Goal: Task Accomplishment & Management: Use online tool/utility

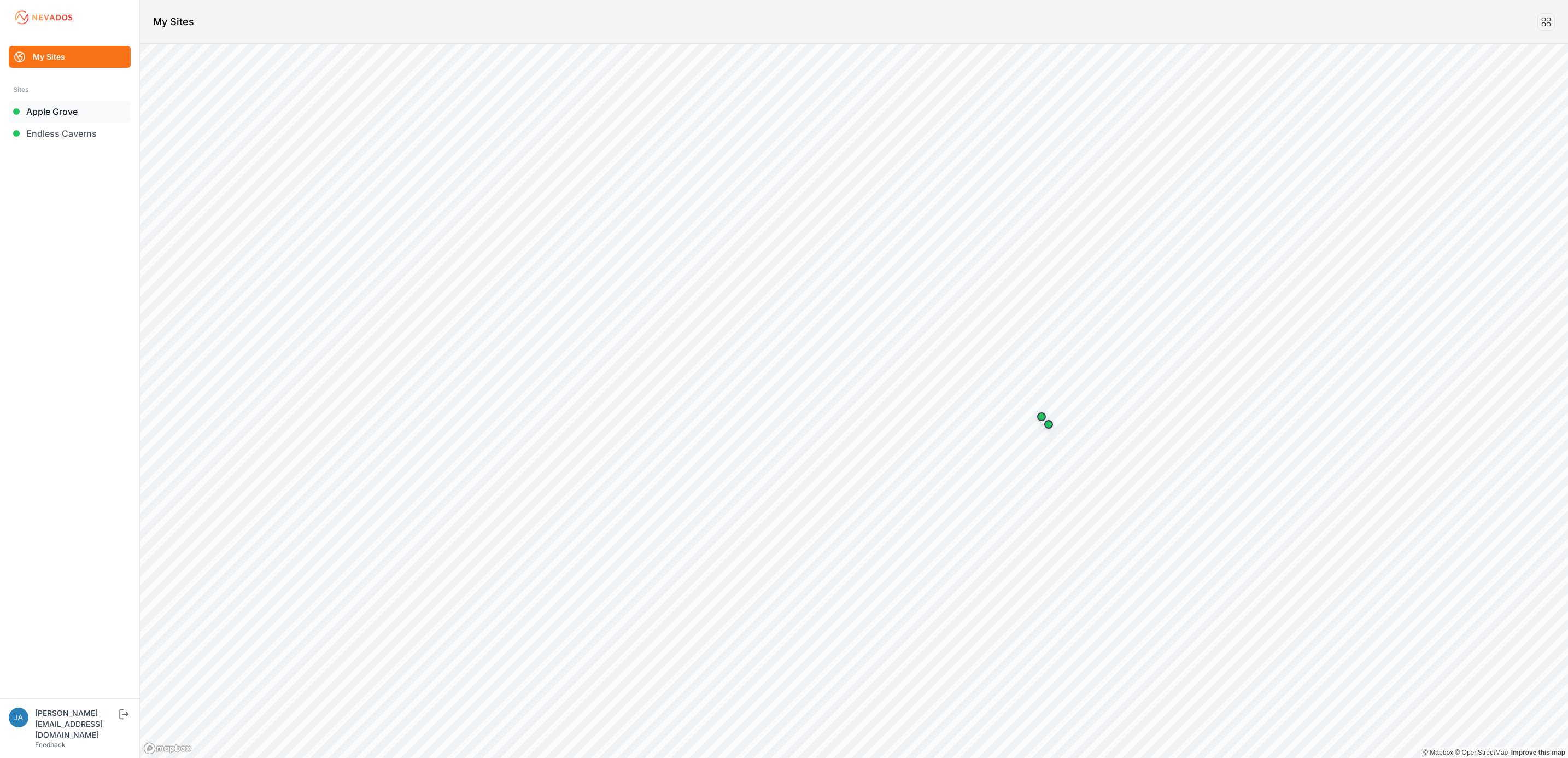
click at [79, 113] on link "Apple Grove" at bounding box center [70, 111] width 122 height 22
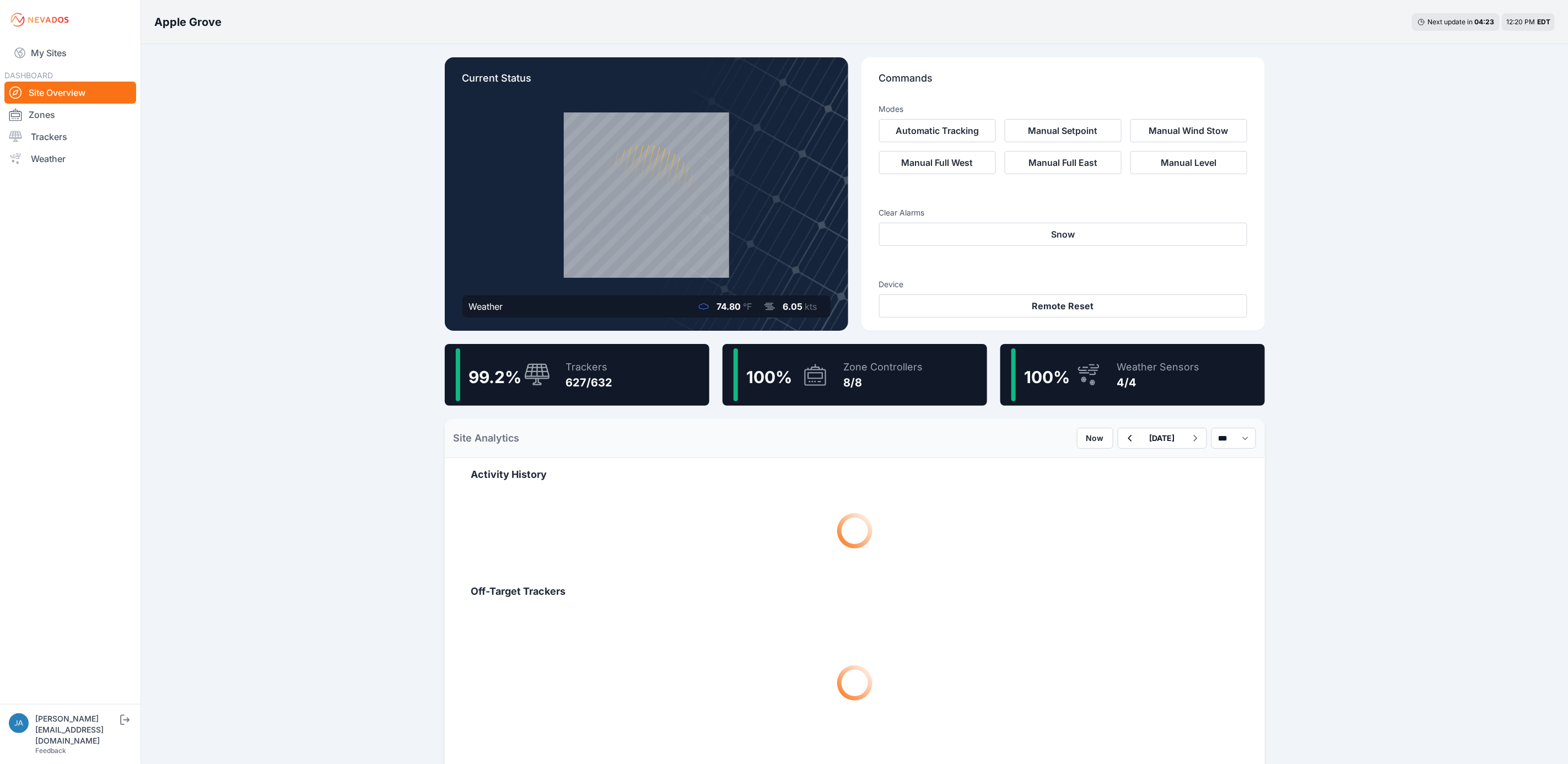
click at [559, 372] on div "Trackers 627/632" at bounding box center [584, 375] width 58 height 53
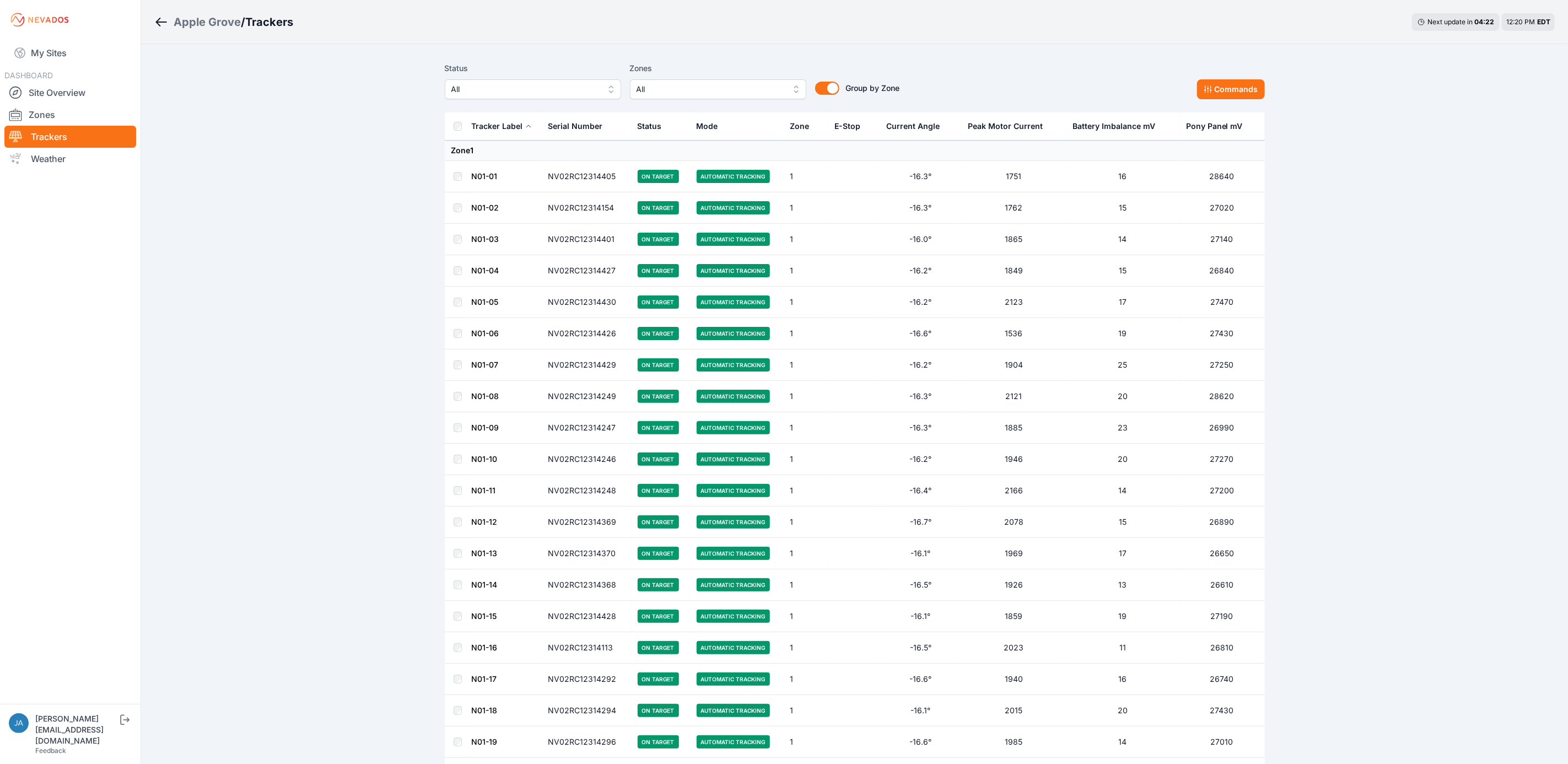
click at [524, 95] on span "All" at bounding box center [525, 89] width 147 height 13
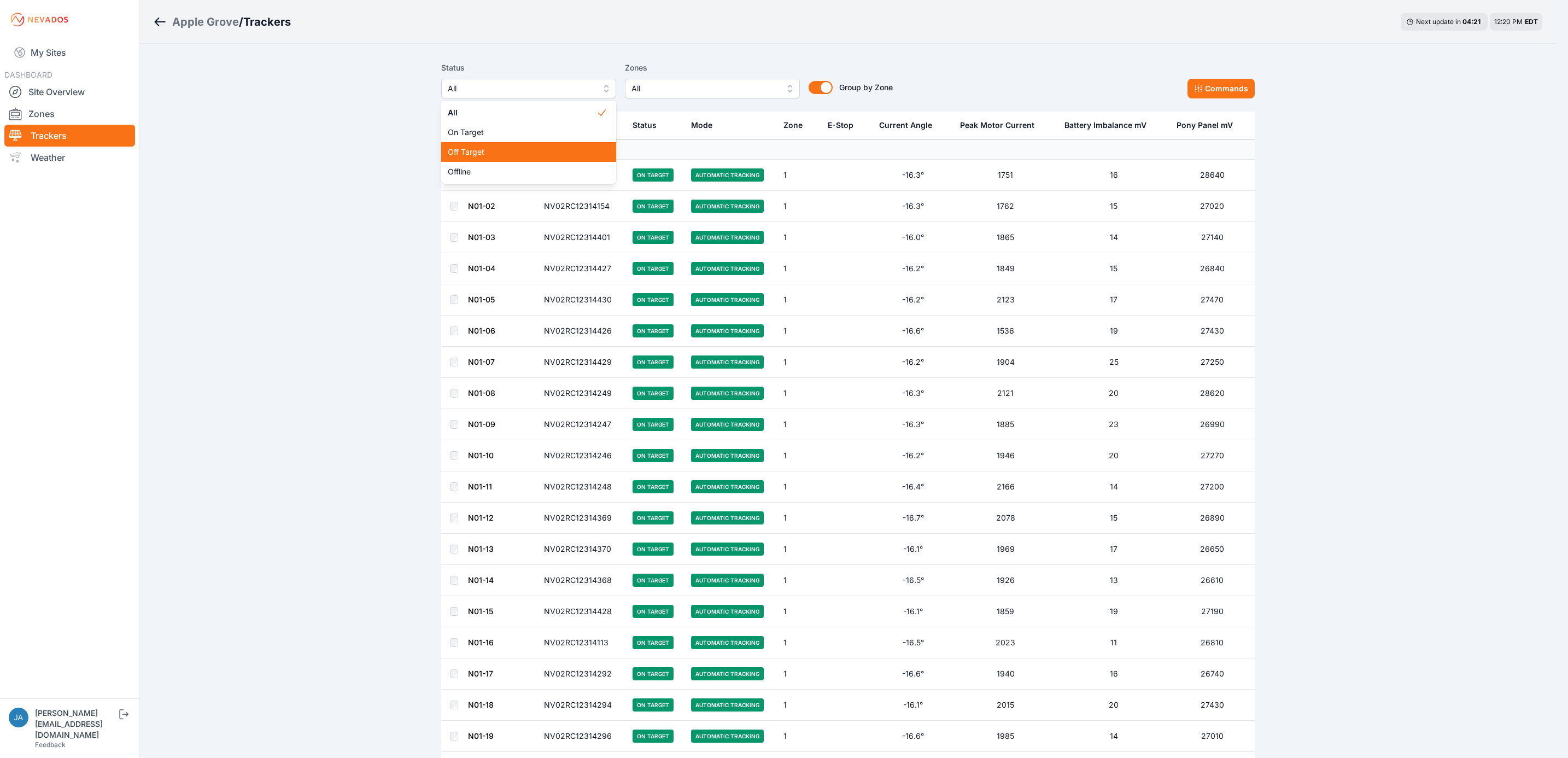
click at [507, 156] on span "Off Target" at bounding box center [522, 151] width 148 height 11
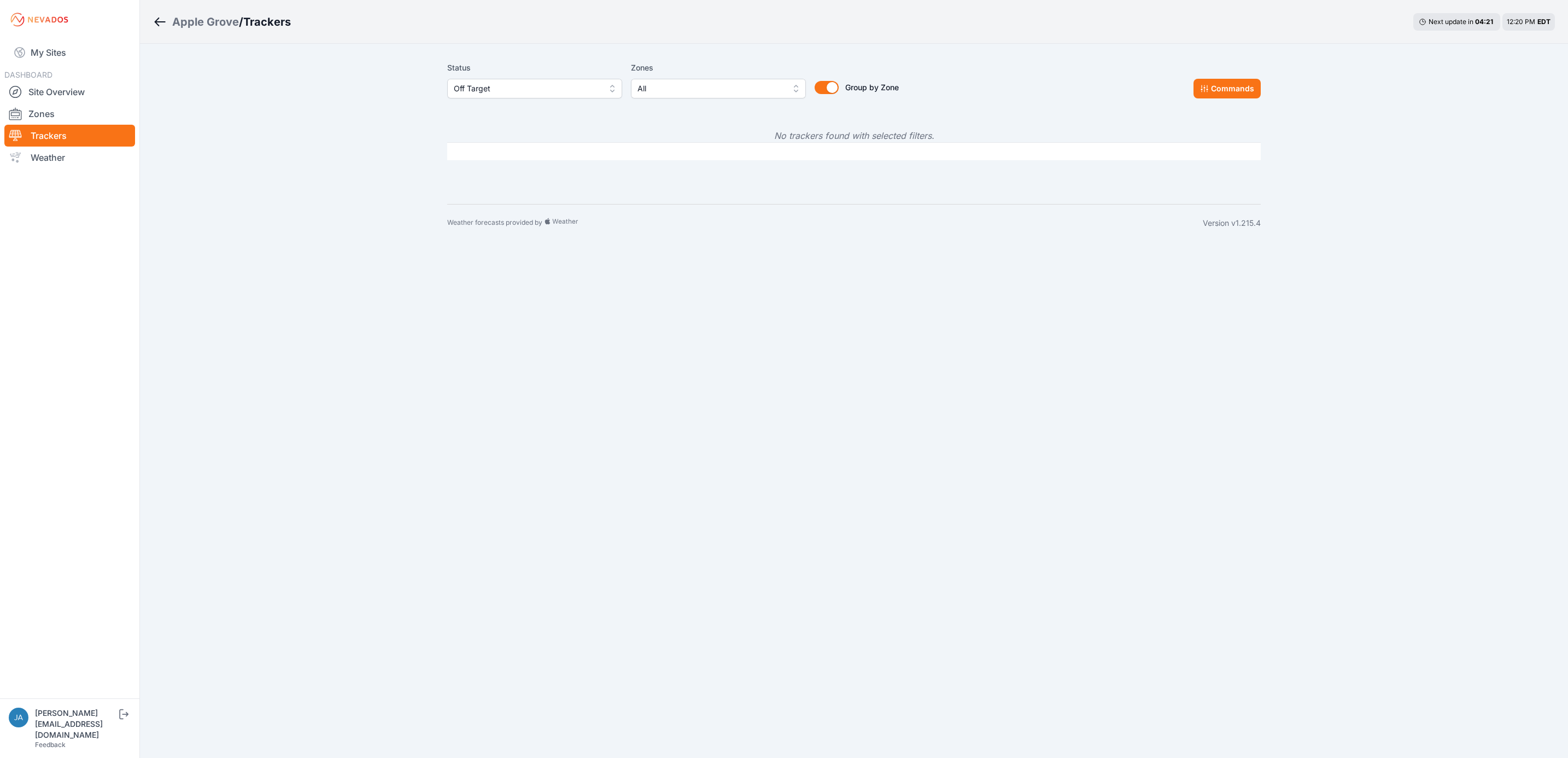
click at [481, 99] on div "Status Off Target Zones All Group by Zone Group by Zone Commands" at bounding box center [854, 84] width 813 height 55
click at [485, 90] on span "Off Target" at bounding box center [527, 89] width 146 height 13
click at [474, 168] on span "Offline" at bounding box center [528, 171] width 148 height 11
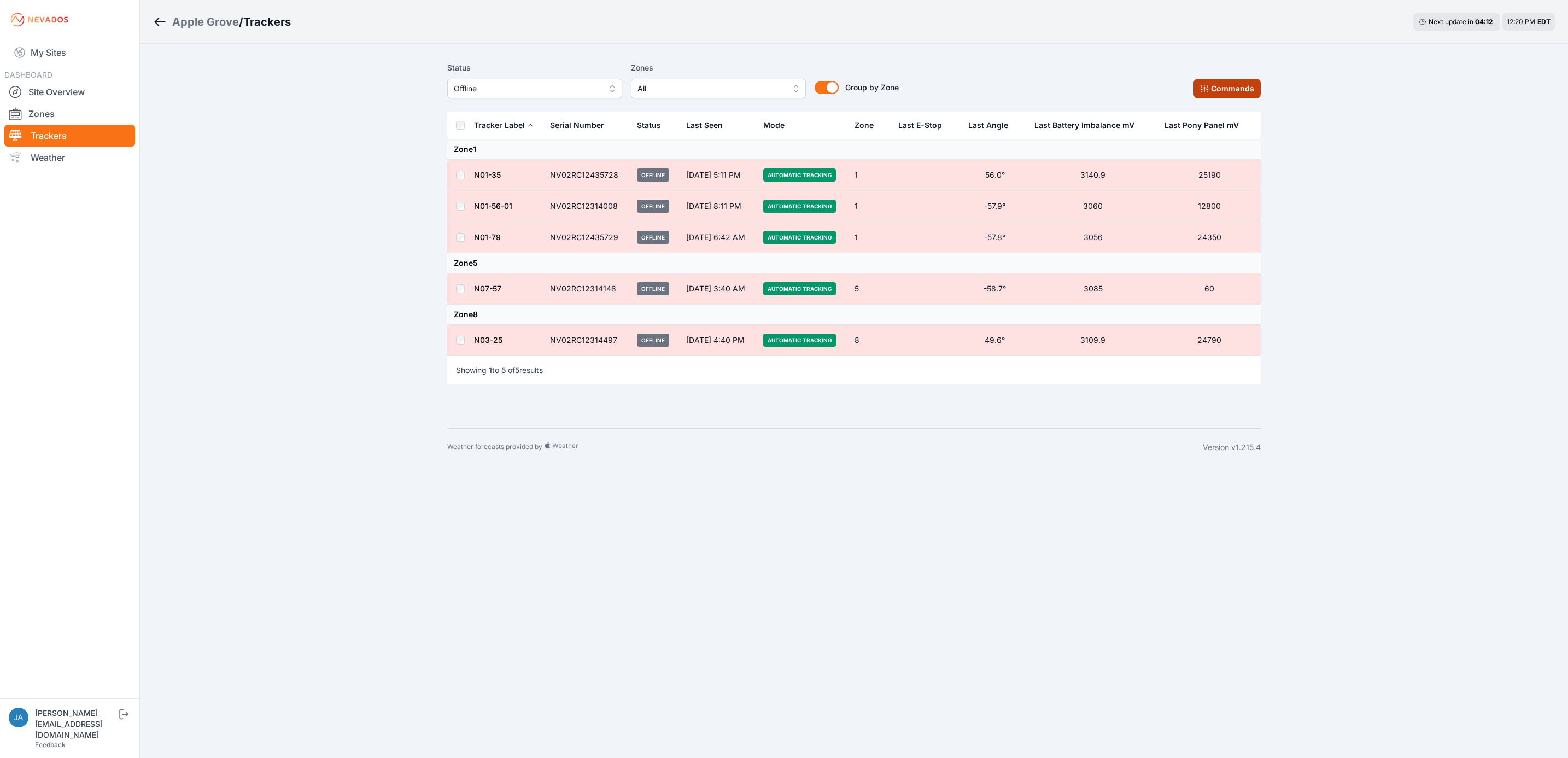
click at [1045, 84] on button "Commands" at bounding box center [1227, 88] width 67 height 20
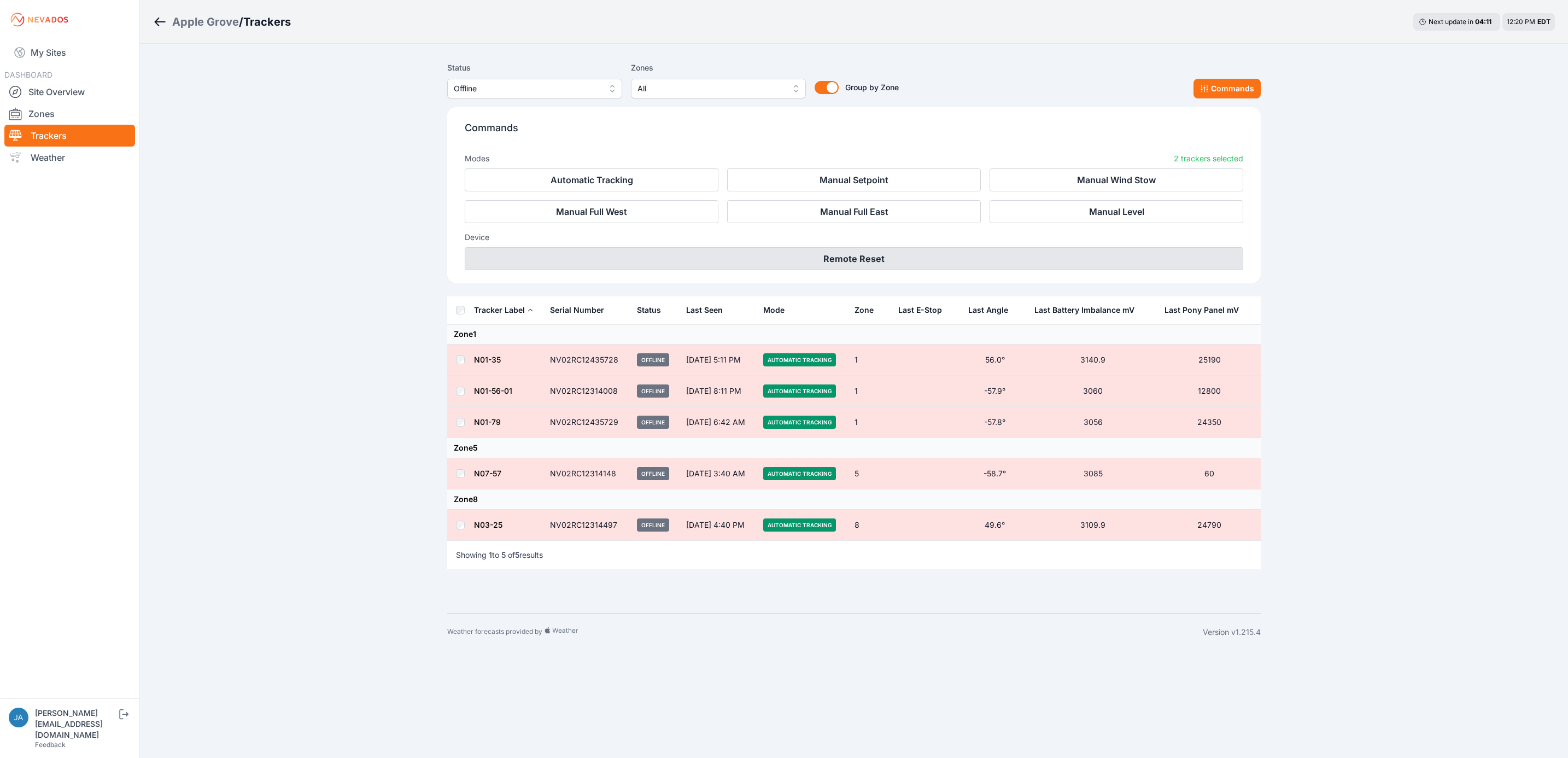
click at [881, 259] on button "Remote Reset" at bounding box center [854, 259] width 779 height 23
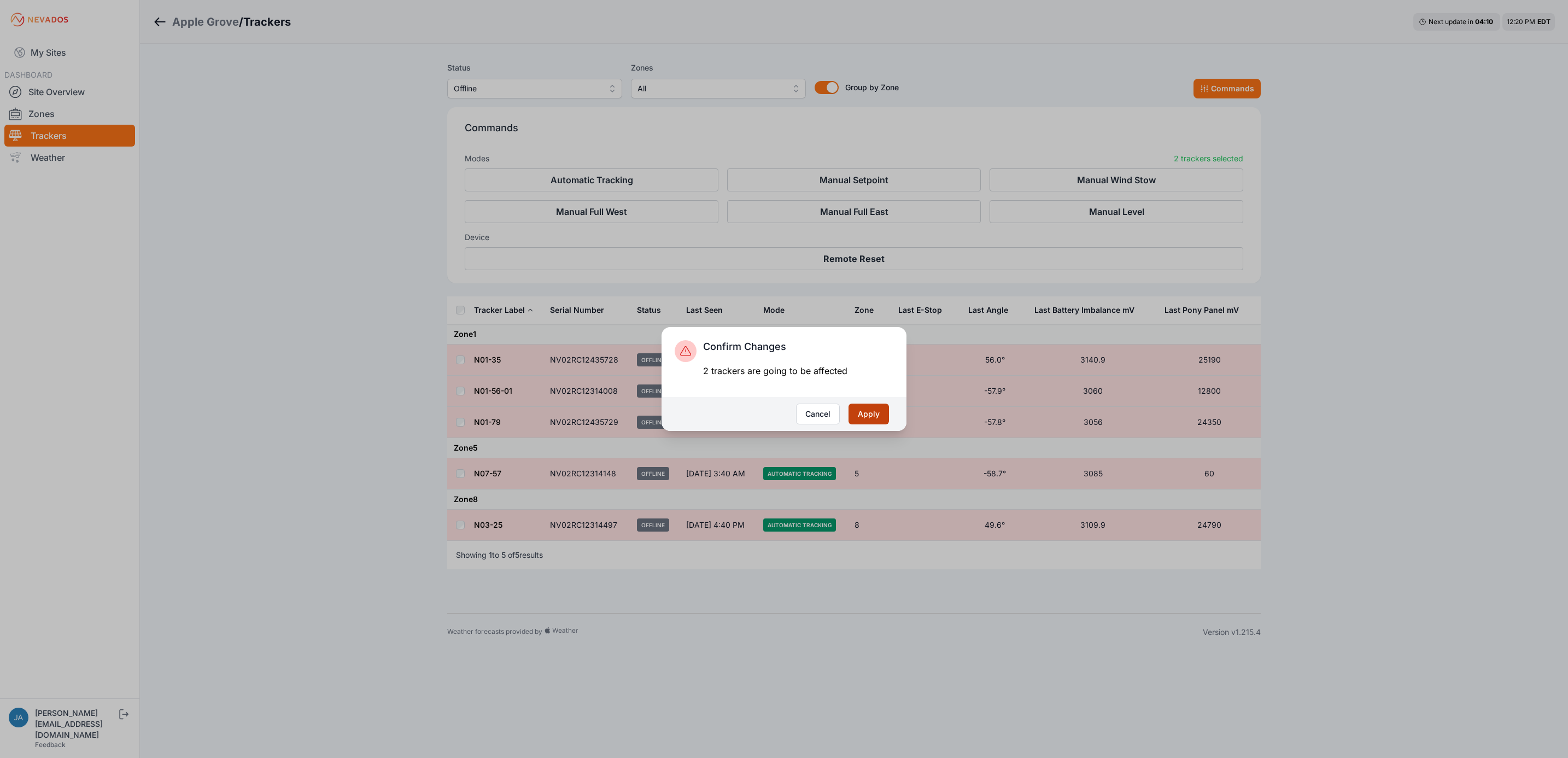
click at [884, 414] on button "Apply" at bounding box center [869, 414] width 41 height 21
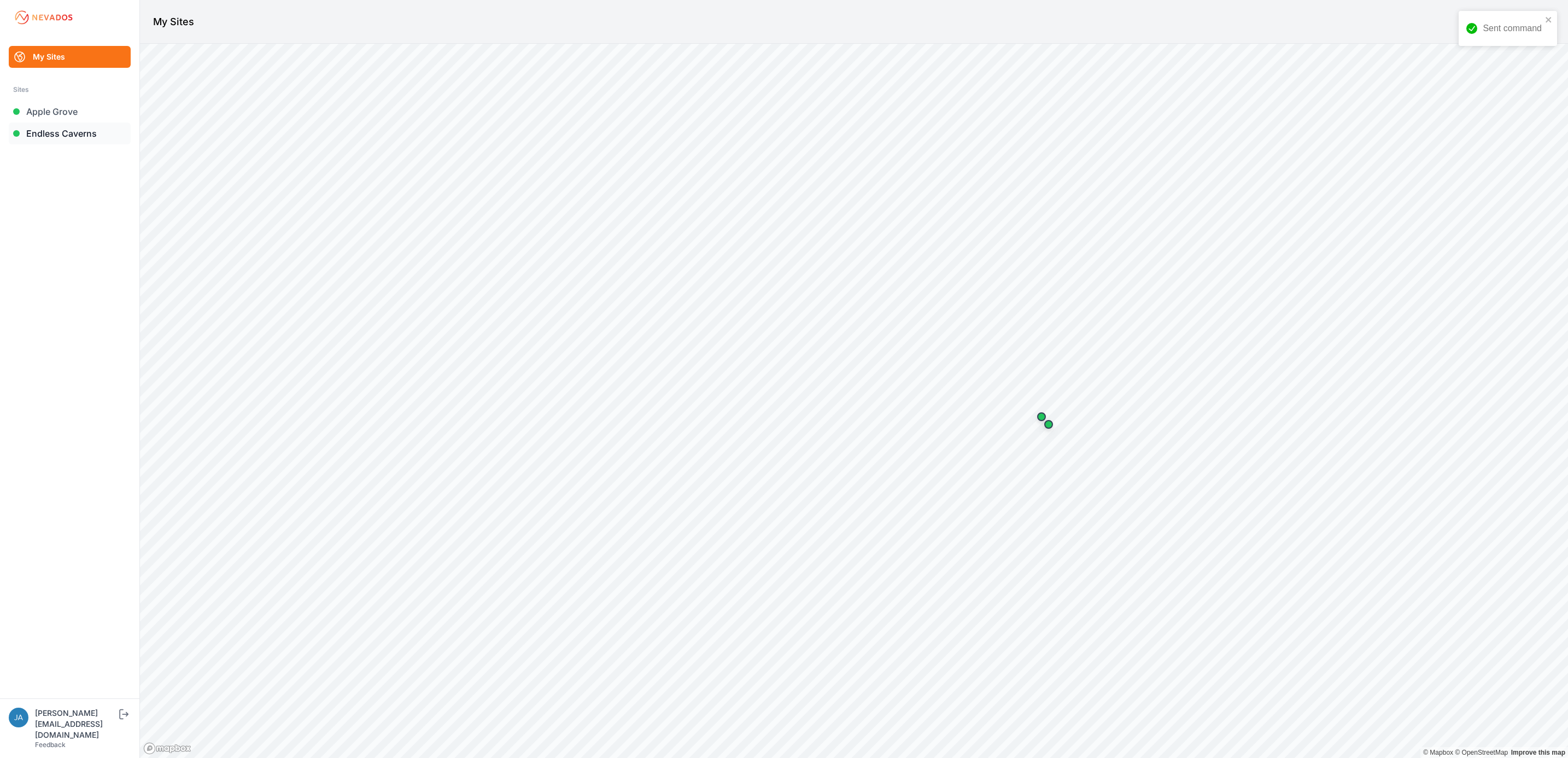
click at [63, 129] on link "Endless Caverns" at bounding box center [70, 133] width 122 height 22
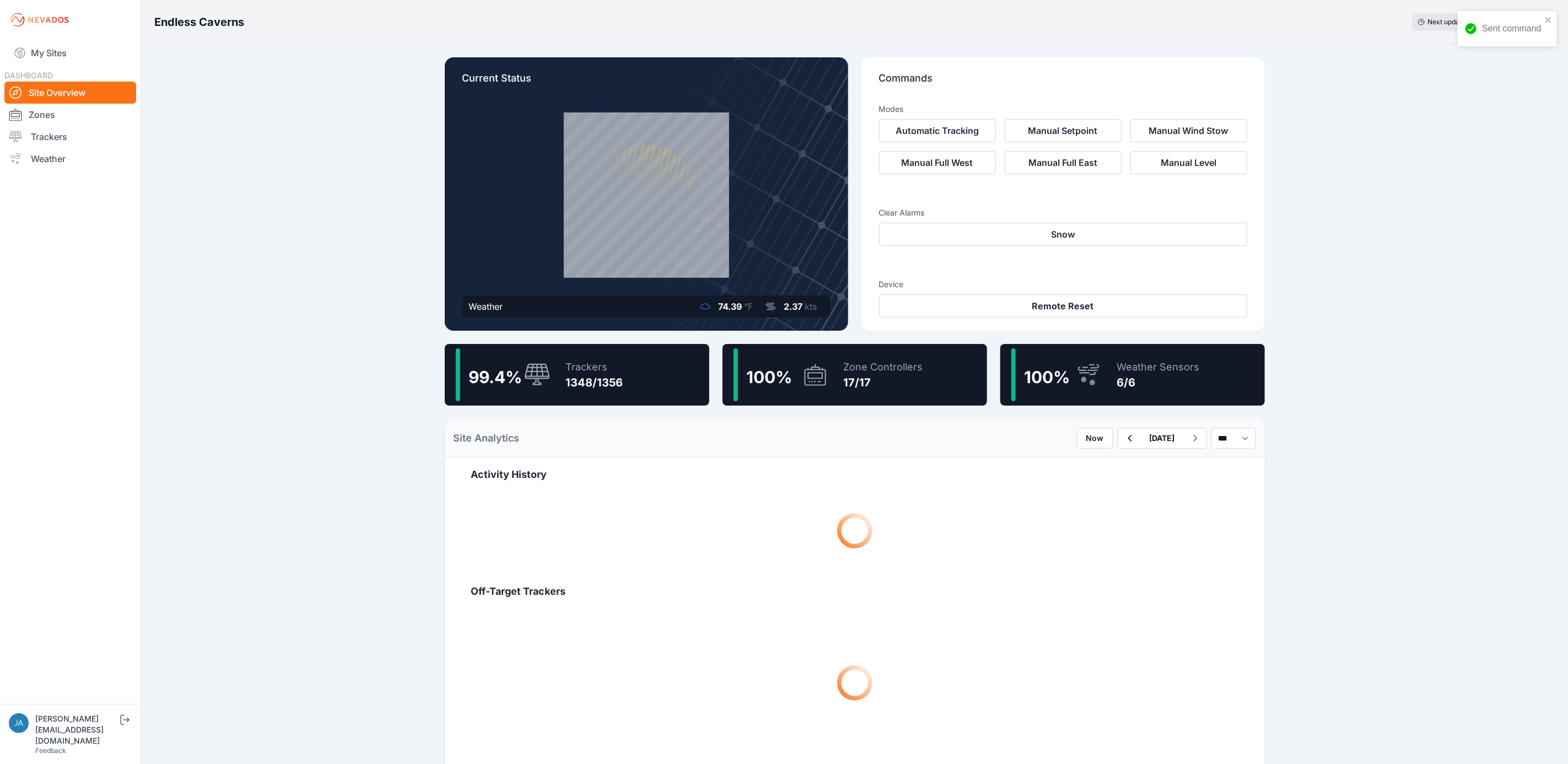
click at [551, 382] on div "99.4 % Trackers 1348/1356" at bounding box center [577, 375] width 265 height 62
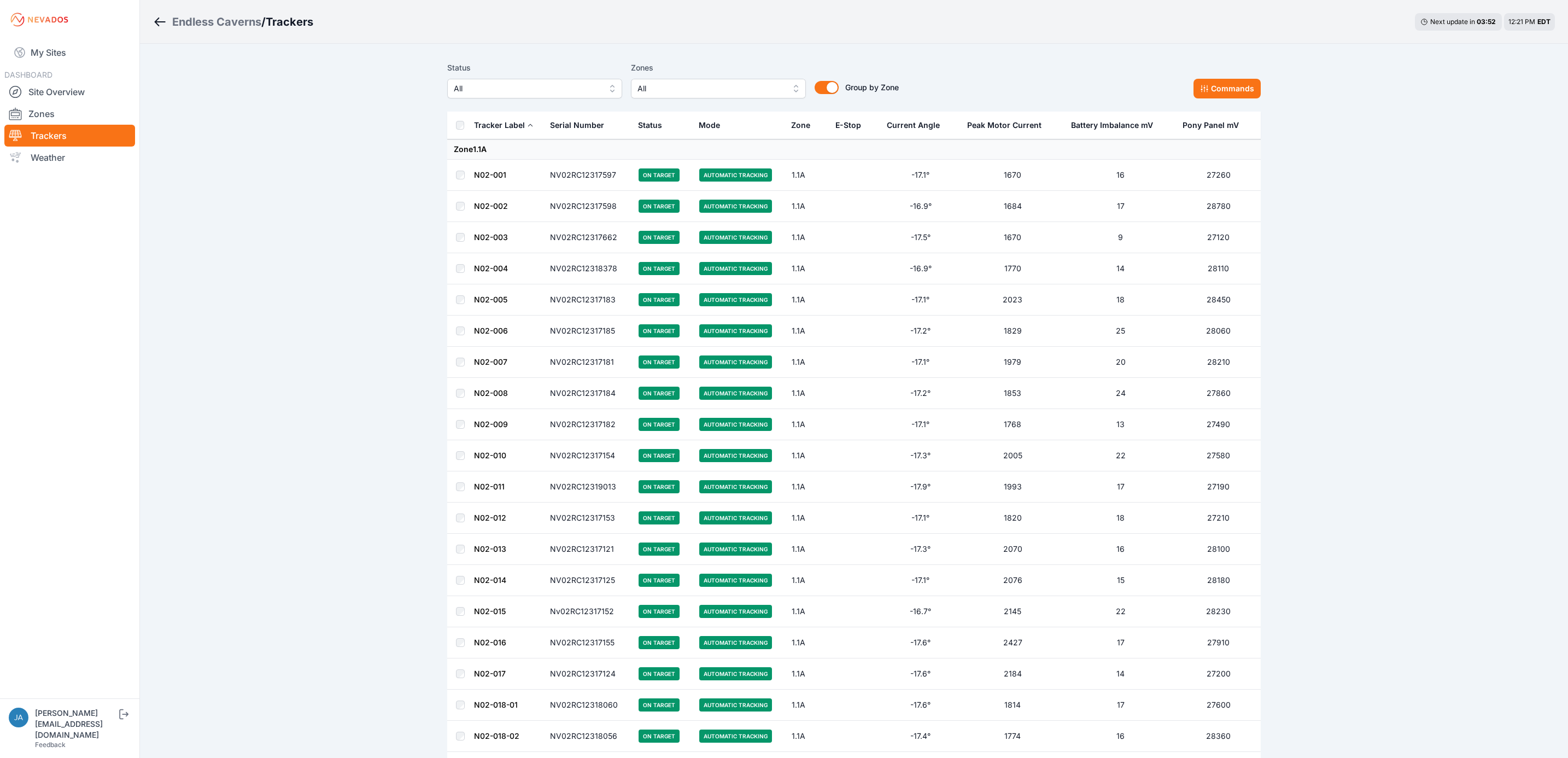
click at [582, 89] on span "All" at bounding box center [527, 89] width 146 height 13
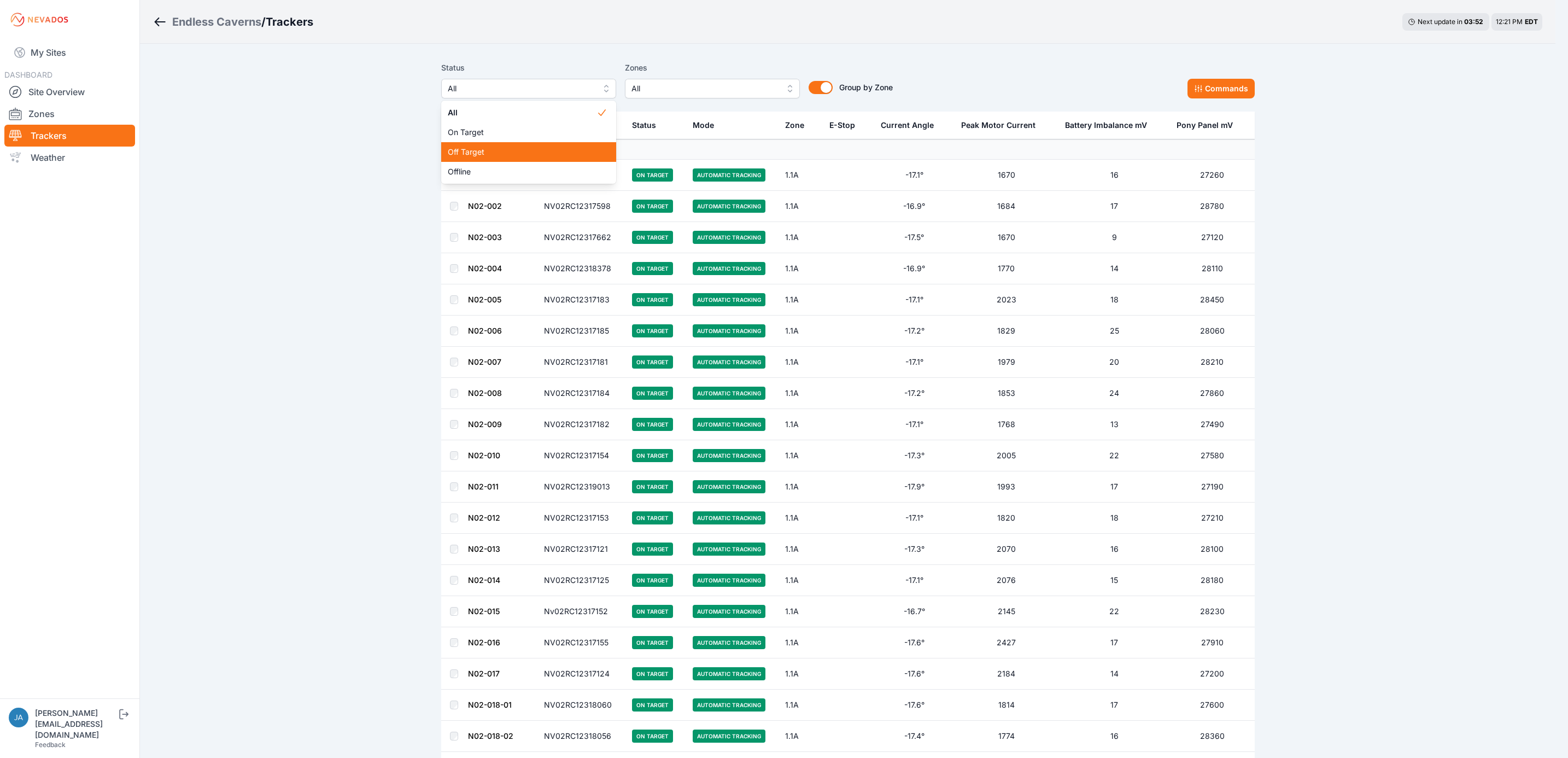
click at [550, 159] on div "Off Target" at bounding box center [529, 151] width 175 height 20
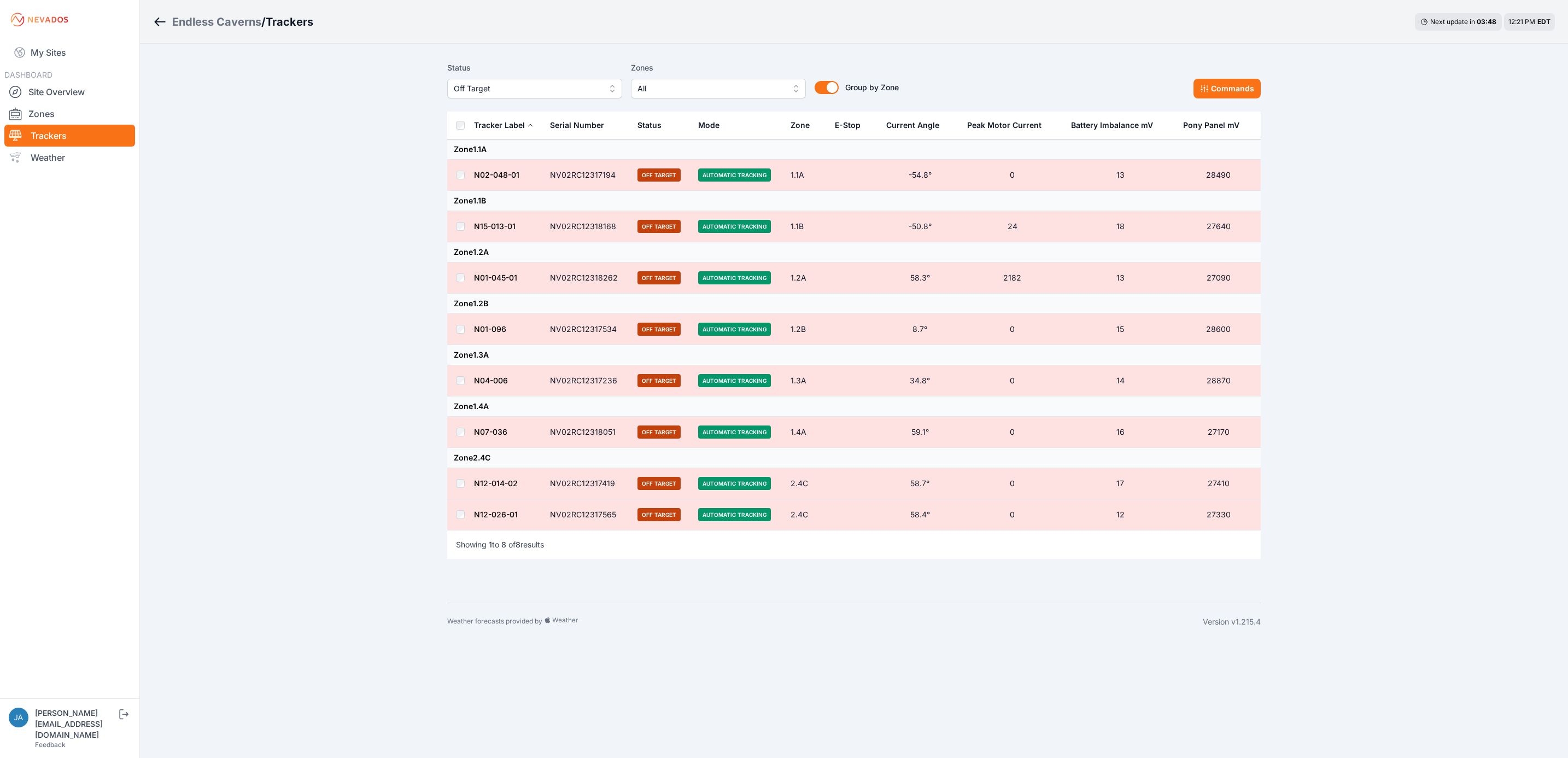
click at [1241, 103] on div "Status Off Target Zones All Group by Zone Group by Zone Commands" at bounding box center [854, 84] width 813 height 55
click at [1219, 82] on button "Commands" at bounding box center [1227, 88] width 67 height 20
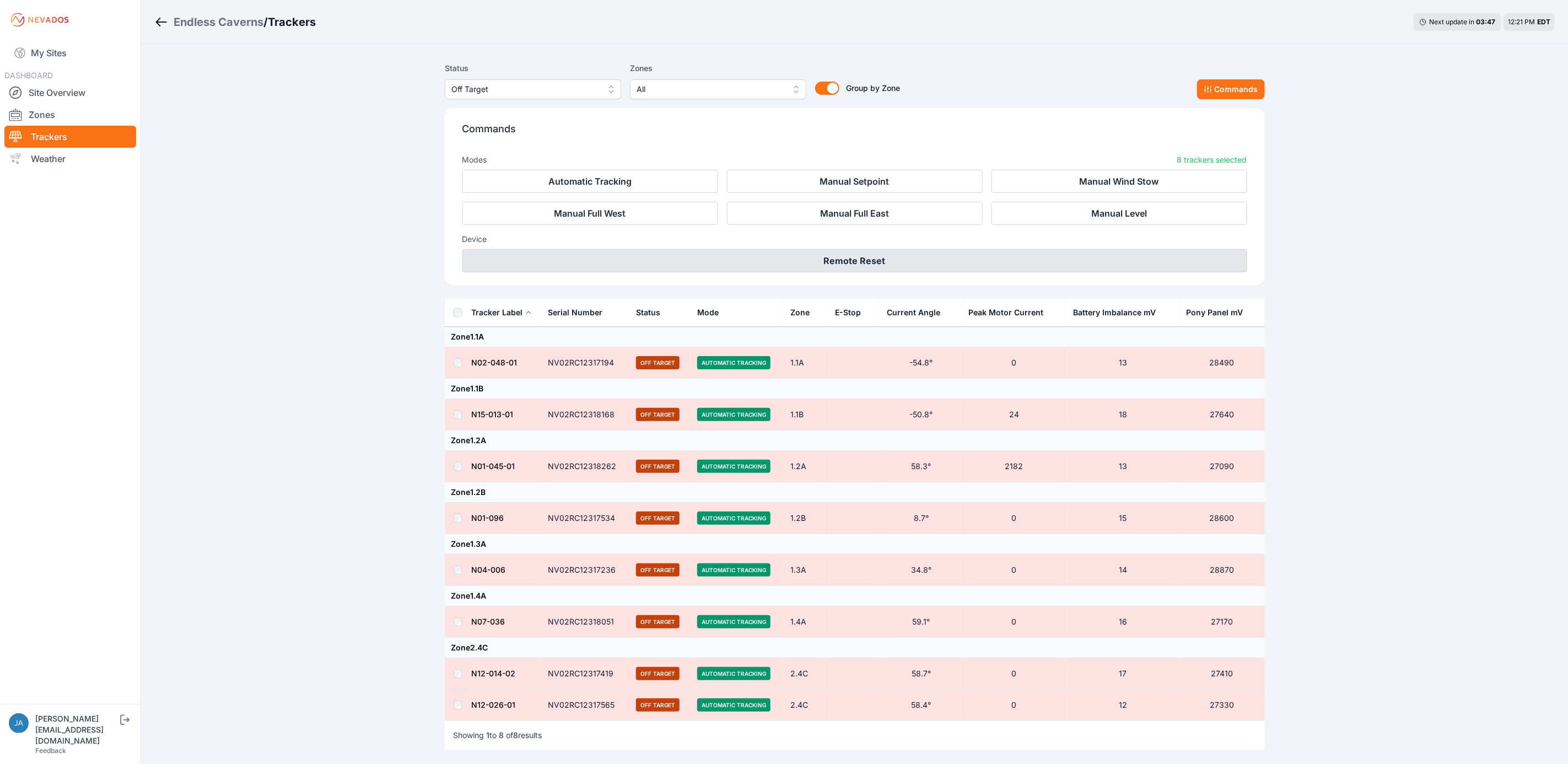
click at [957, 257] on button "Remote Reset" at bounding box center [855, 261] width 785 height 23
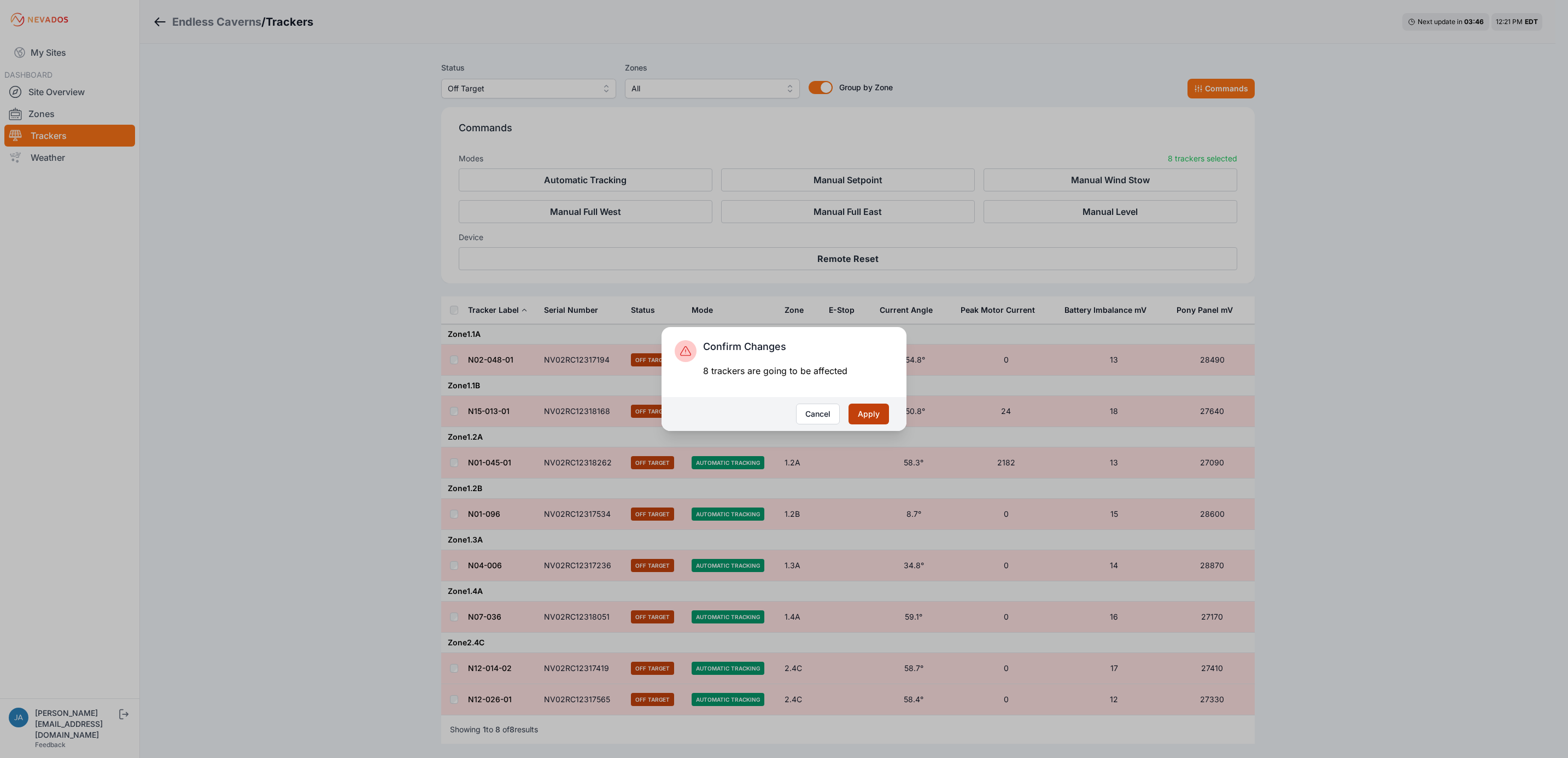
drag, startPoint x: 877, startPoint y: 414, endPoint x: 865, endPoint y: 407, distance: 13.9
click at [876, 414] on button "Apply" at bounding box center [869, 414] width 41 height 21
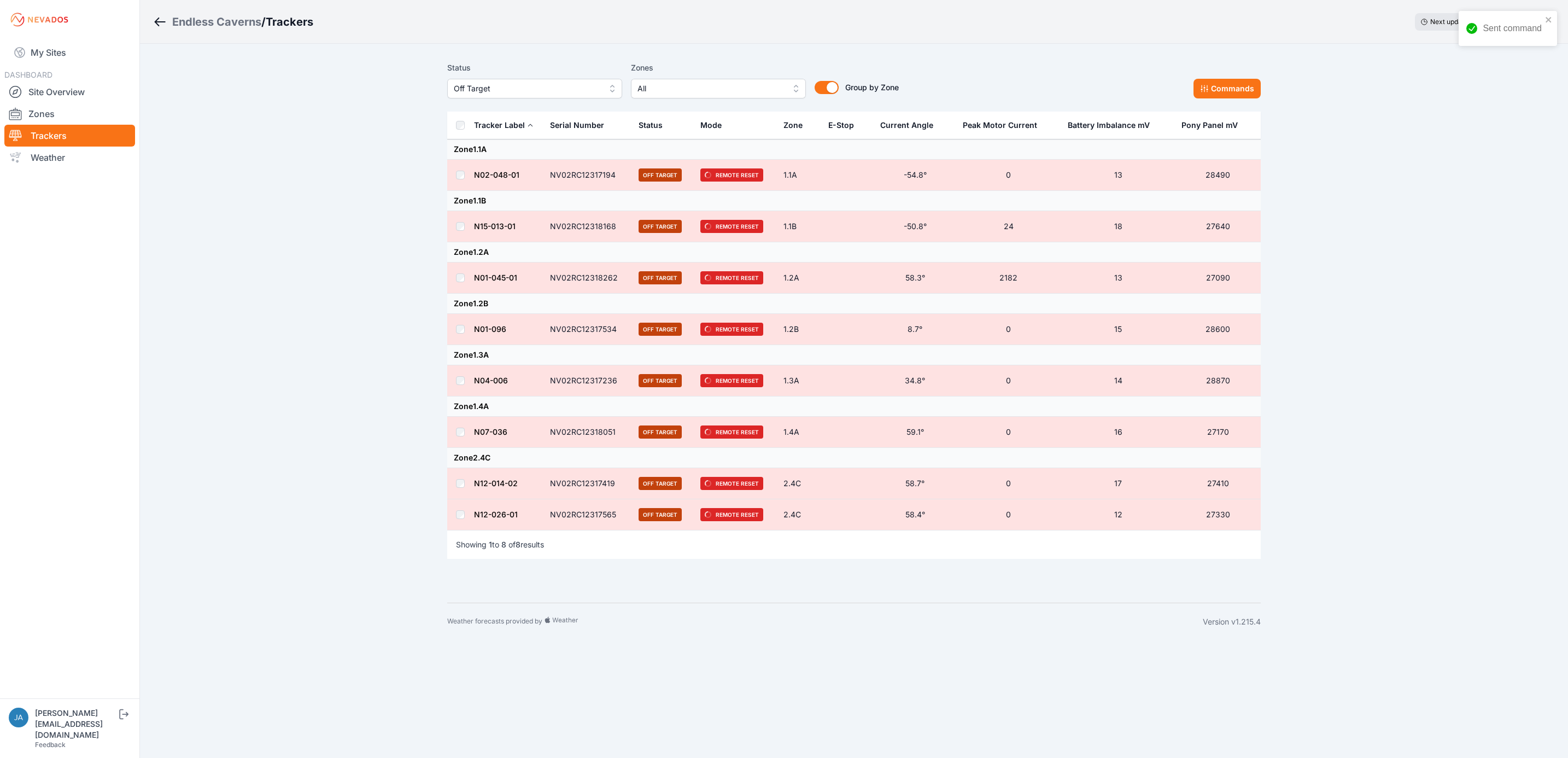
click at [568, 85] on span "Off Target" at bounding box center [527, 89] width 146 height 13
click at [554, 164] on div "Offline" at bounding box center [535, 171] width 175 height 20
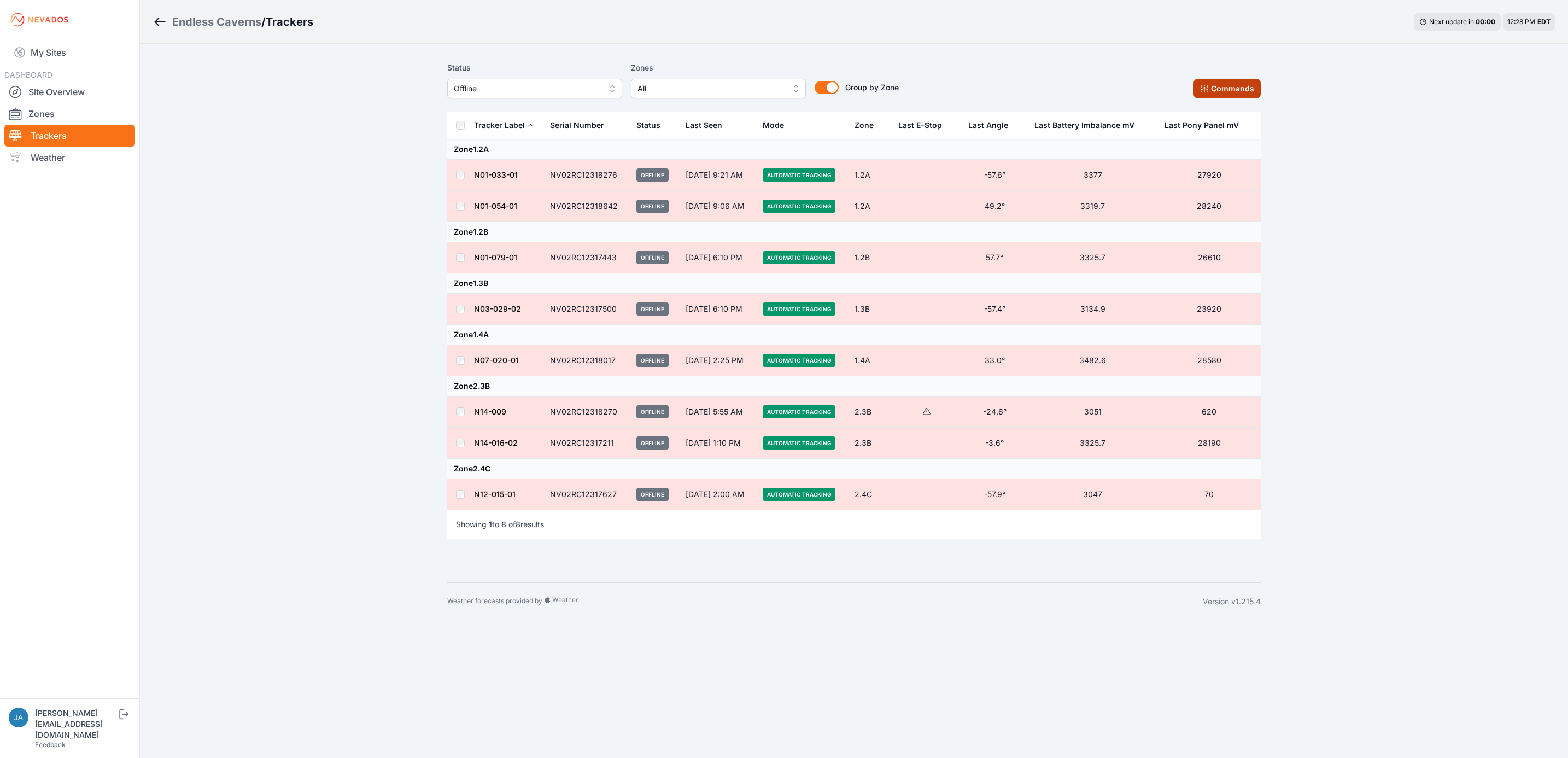
click at [1238, 90] on button "Commands" at bounding box center [1227, 88] width 67 height 20
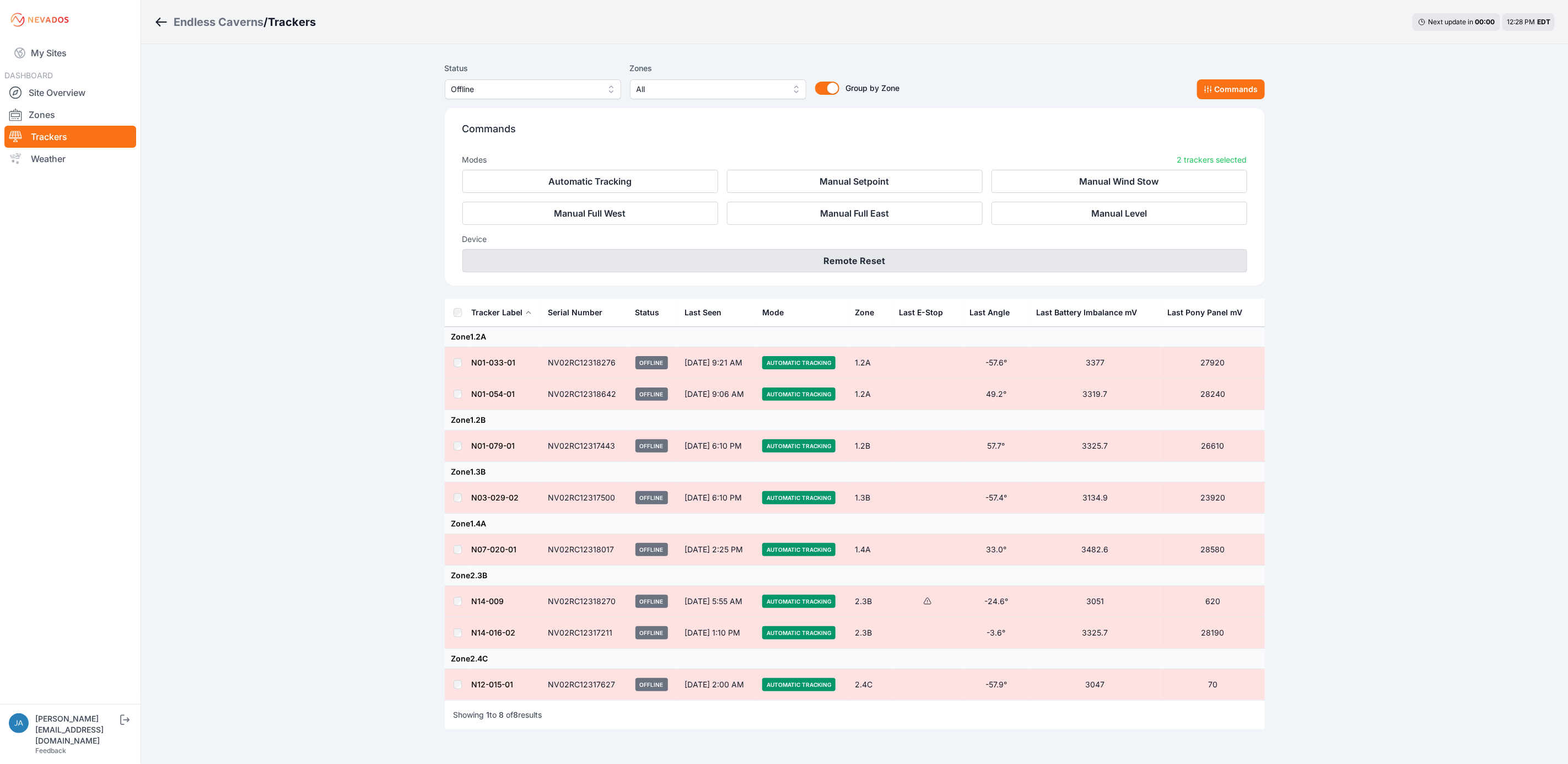
click at [978, 262] on button "Remote Reset" at bounding box center [855, 261] width 785 height 23
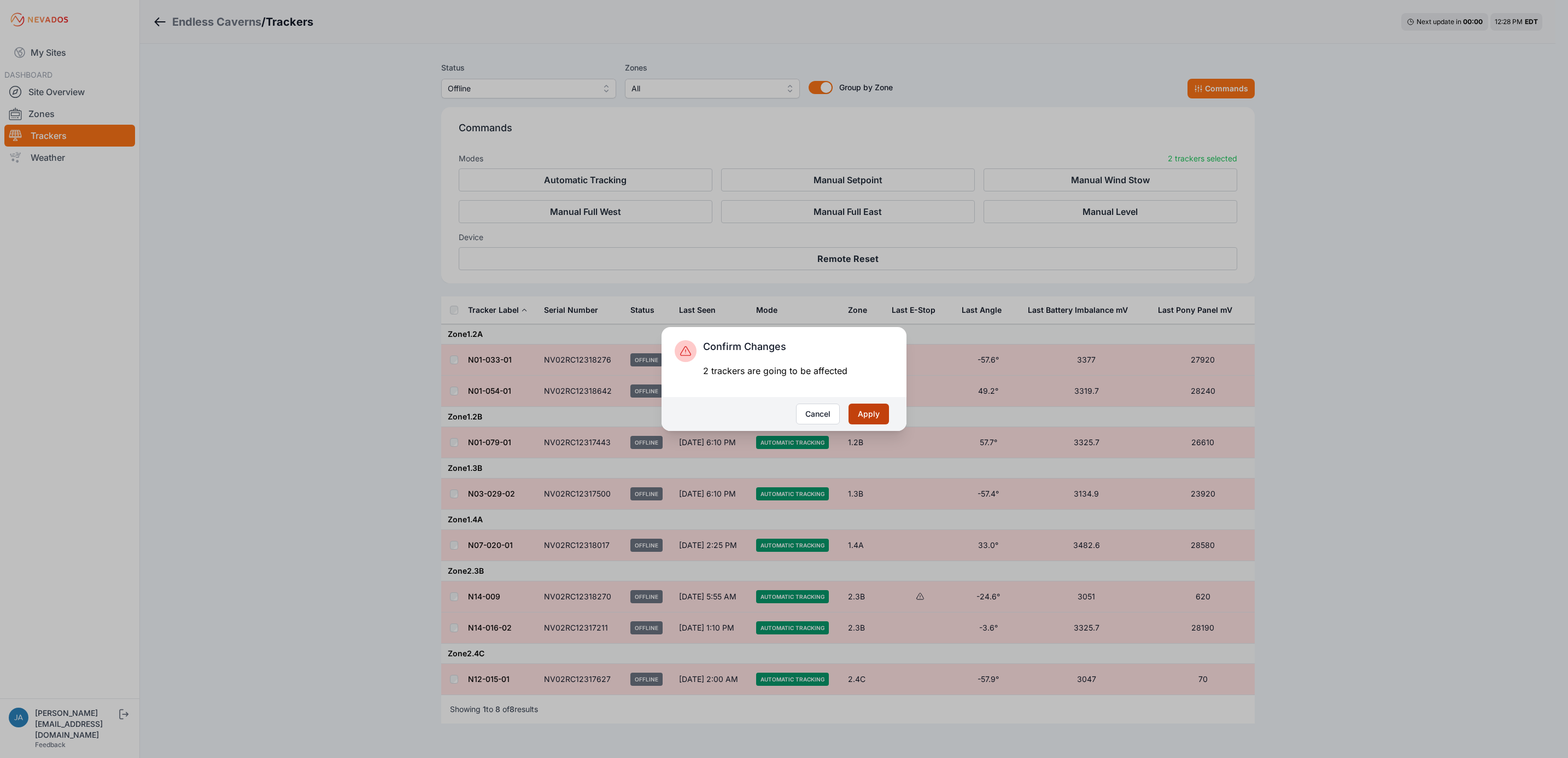
click at [870, 422] on button "Apply" at bounding box center [869, 414] width 41 height 21
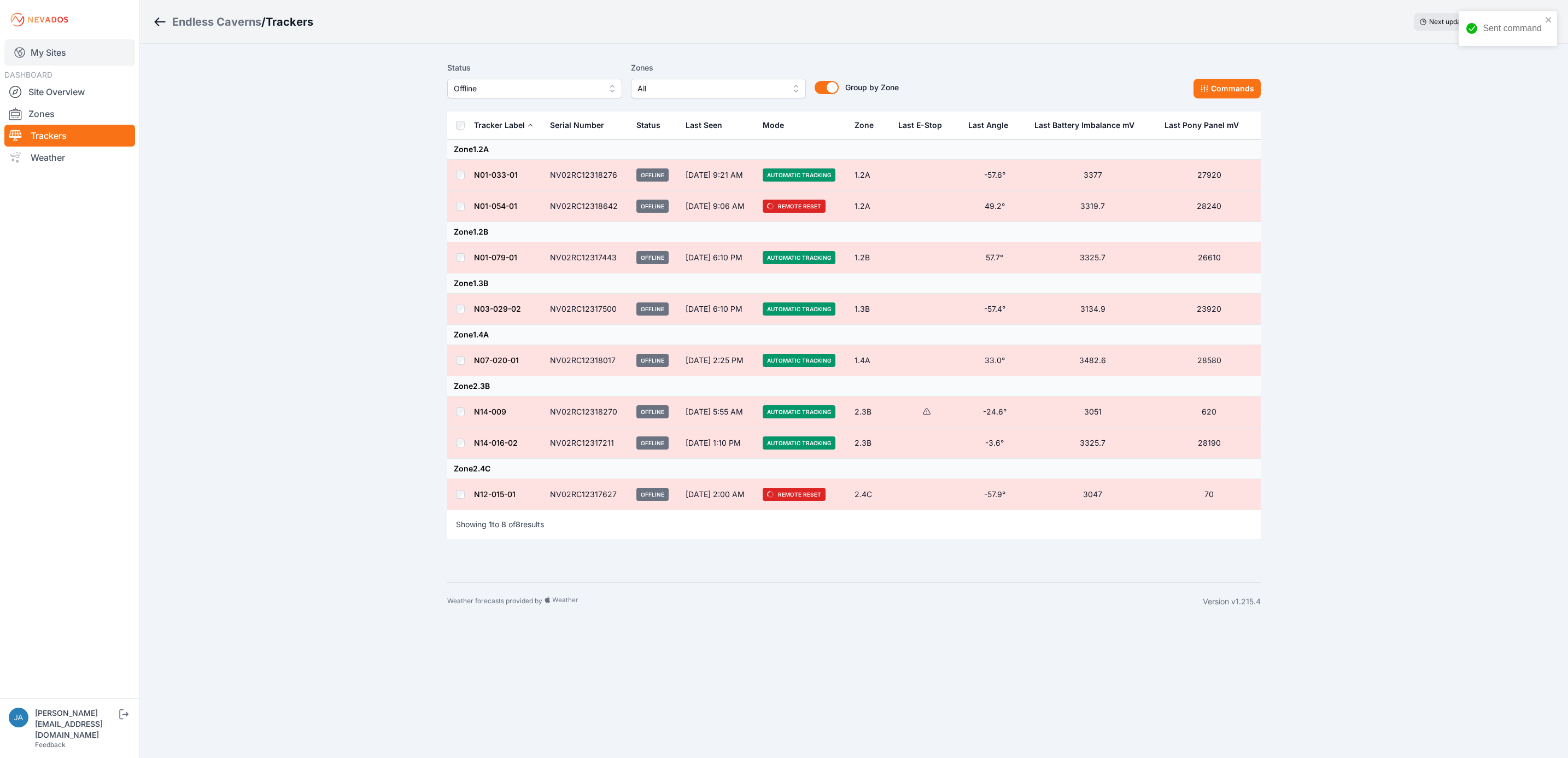
click at [108, 49] on link "My Sites" at bounding box center [70, 52] width 131 height 26
